Goal: Task Accomplishment & Management: Use online tool/utility

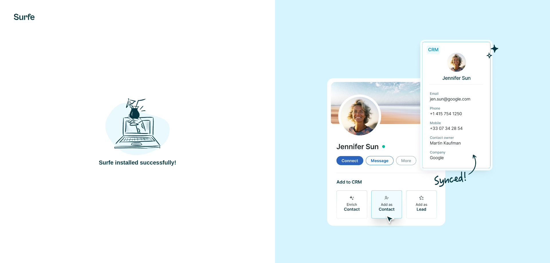
click at [248, 194] on div "Surfe installed successfully!" at bounding box center [137, 131] width 275 height 263
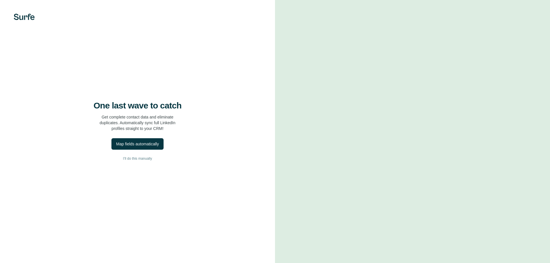
click at [248, 192] on div "One last wave to catch Get complete contact data and eliminate duplicates. Auto…" at bounding box center [137, 131] width 275 height 263
click at [103, 121] on p "Get complete contact data and eliminate duplicates. Automatically sync full Lin…" at bounding box center [138, 122] width 76 height 17
